Goal: Transaction & Acquisition: Purchase product/service

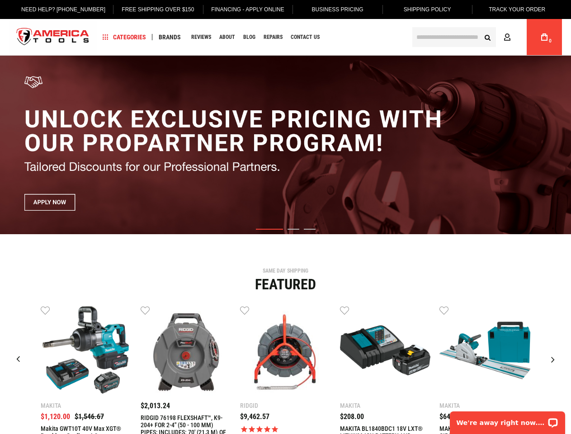
click at [151, 9] on link "Free Shipping Over $150" at bounding box center [157, 9] width 86 height 19
click at [124, 37] on span "Categories" at bounding box center [124, 37] width 43 height 6
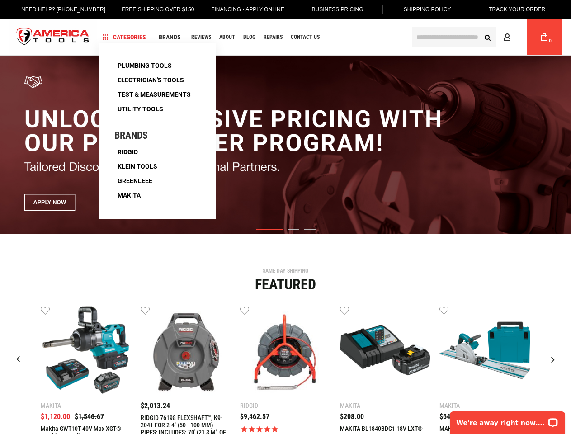
click at [170, 37] on span "Brands" at bounding box center [170, 37] width 22 height 6
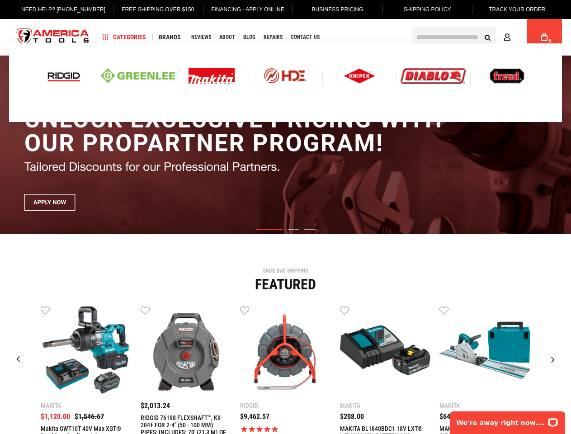
click at [45, 310] on link "Wish List" at bounding box center [45, 309] width 9 height 9
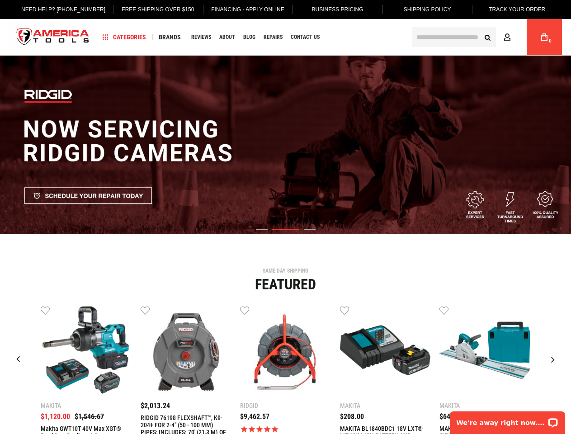
click at [145, 310] on link "Wish List" at bounding box center [145, 309] width 9 height 9
click at [245, 310] on link "Wish List" at bounding box center [244, 309] width 9 height 9
click at [345, 310] on link "Wish List" at bounding box center [344, 309] width 9 height 9
click at [444, 310] on link "Wish List" at bounding box center [444, 309] width 9 height 9
click at [544, 310] on div "Makita $1,120.00 $1,546.67 Wish List Compare" at bounding box center [286, 396] width 558 height 182
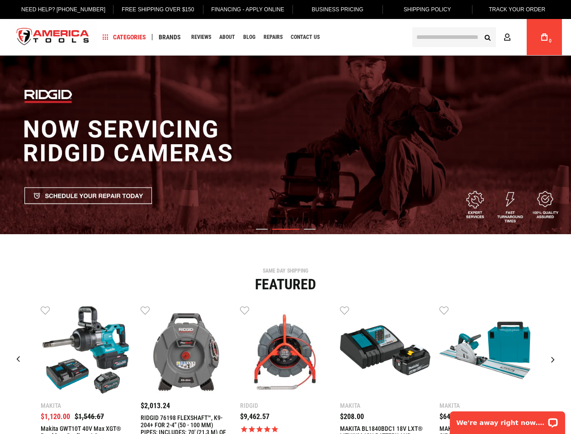
click at [553, 360] on div "Next slide" at bounding box center [553, 359] width 23 height 23
